Goal: Find specific page/section: Find specific page/section

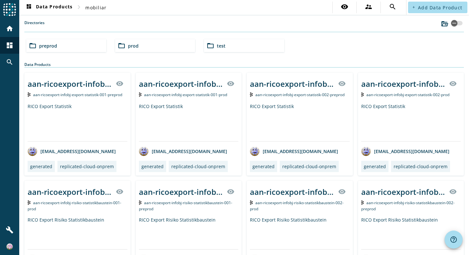
click at [151, 45] on div "folder_open prod" at bounding box center [155, 45] width 80 height 13
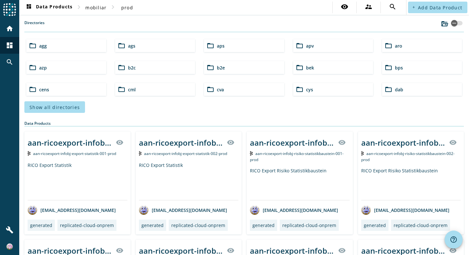
click at [394, 73] on div "folder_open bps" at bounding box center [422, 67] width 80 height 13
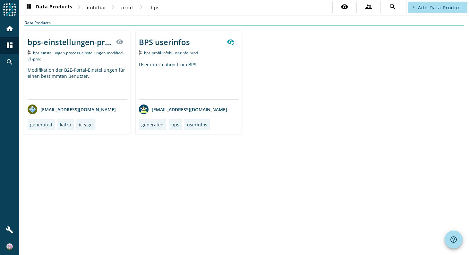
click at [177, 43] on div "BPS userinfos" at bounding box center [164, 42] width 51 height 11
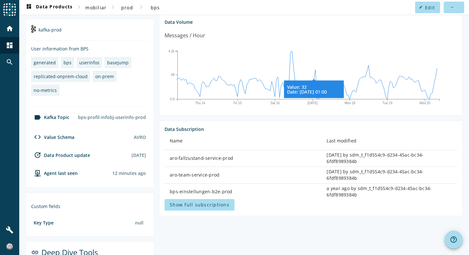
scroll to position [101, 0]
click at [224, 205] on span "Show full subscriptions" at bounding box center [200, 204] width 60 height 6
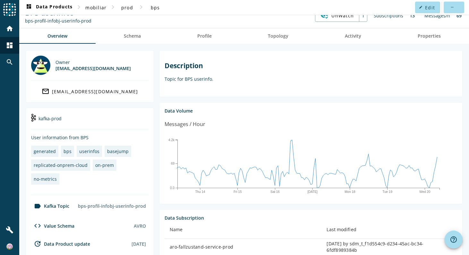
scroll to position [0, 0]
